Goal: Find specific page/section: Find specific page/section

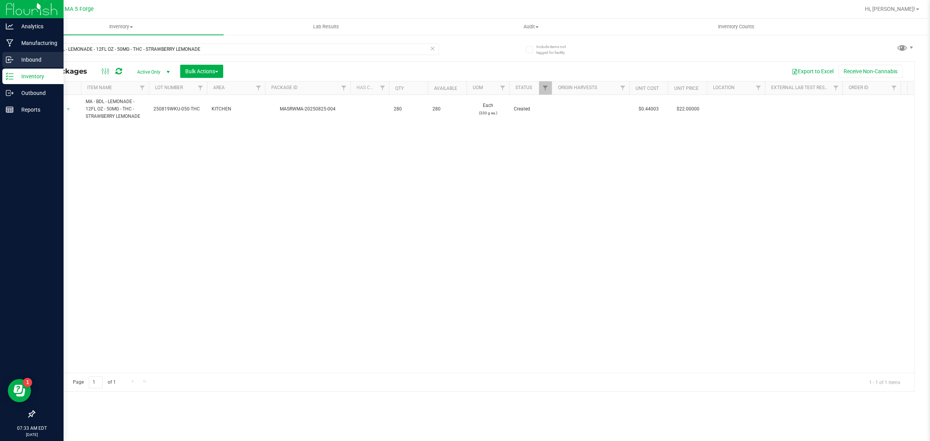
click at [6, 58] on icon at bounding box center [8, 60] width 5 height 6
click at [30, 62] on p "Inbound" at bounding box center [37, 59] width 47 height 9
click at [37, 54] on div "Inbound" at bounding box center [32, 60] width 61 height 16
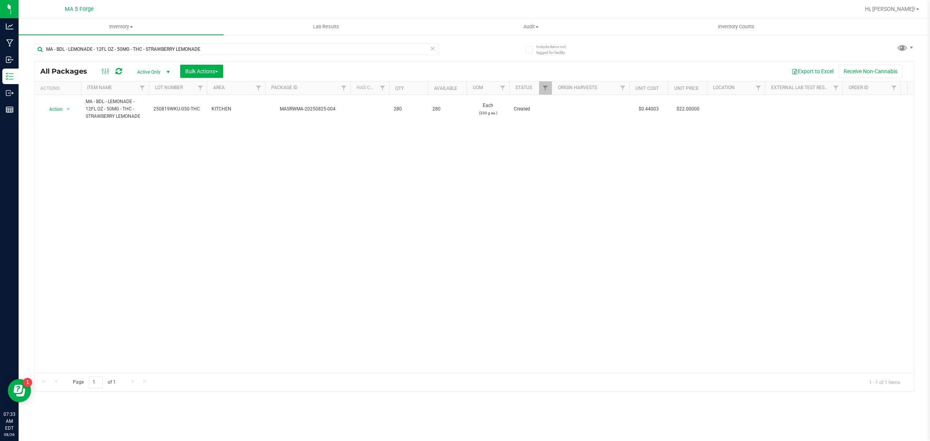
click at [433, 47] on icon at bounding box center [432, 47] width 5 height 9
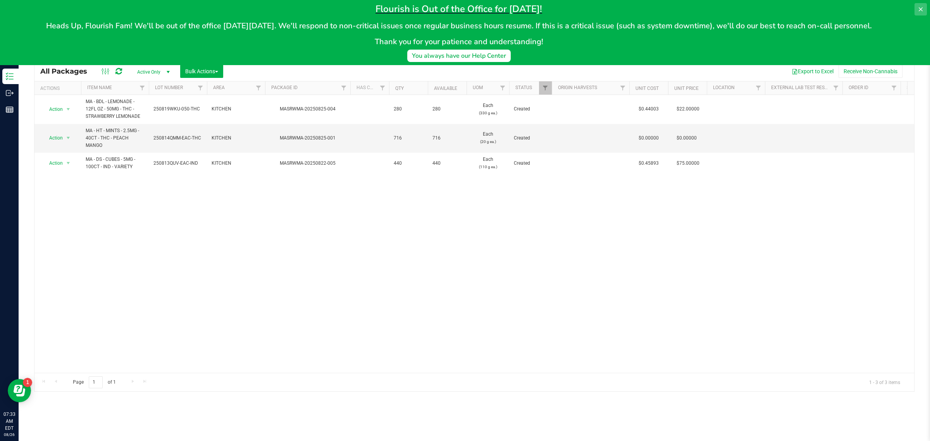
click at [917, 10] on button at bounding box center [921, 9] width 12 height 12
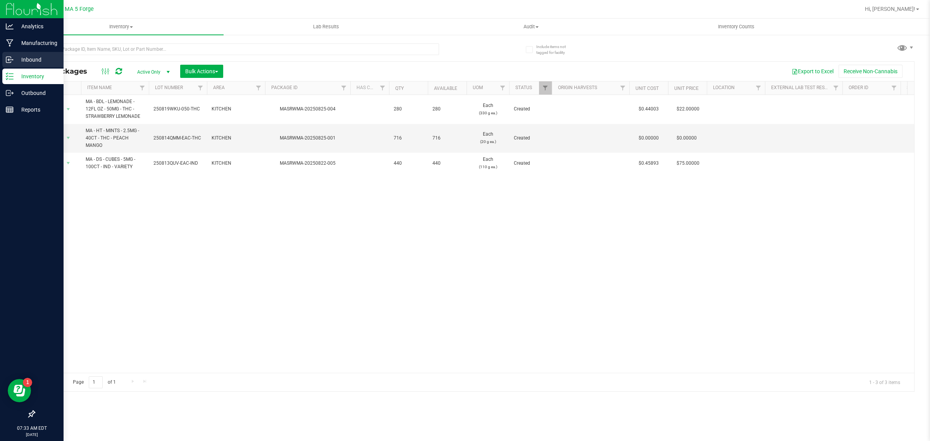
click at [14, 61] on p "Inbound" at bounding box center [37, 59] width 47 height 9
click at [16, 59] on p "Inbound" at bounding box center [37, 59] width 47 height 9
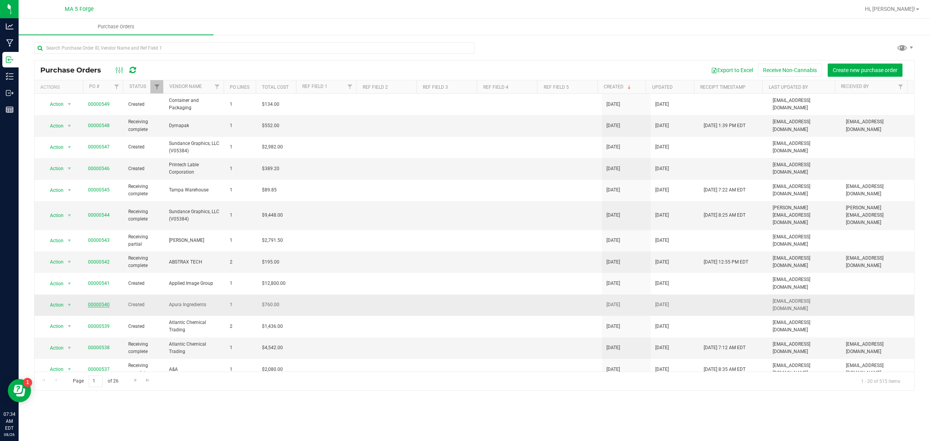
click at [104, 302] on link "00000540" at bounding box center [99, 304] width 22 height 5
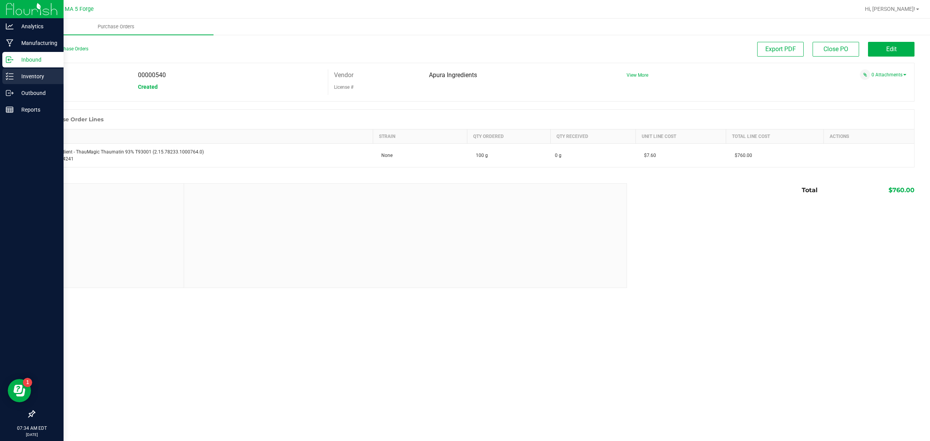
click at [34, 79] on p "Inventory" at bounding box center [37, 76] width 47 height 9
